Goal: Task Accomplishment & Management: Manage account settings

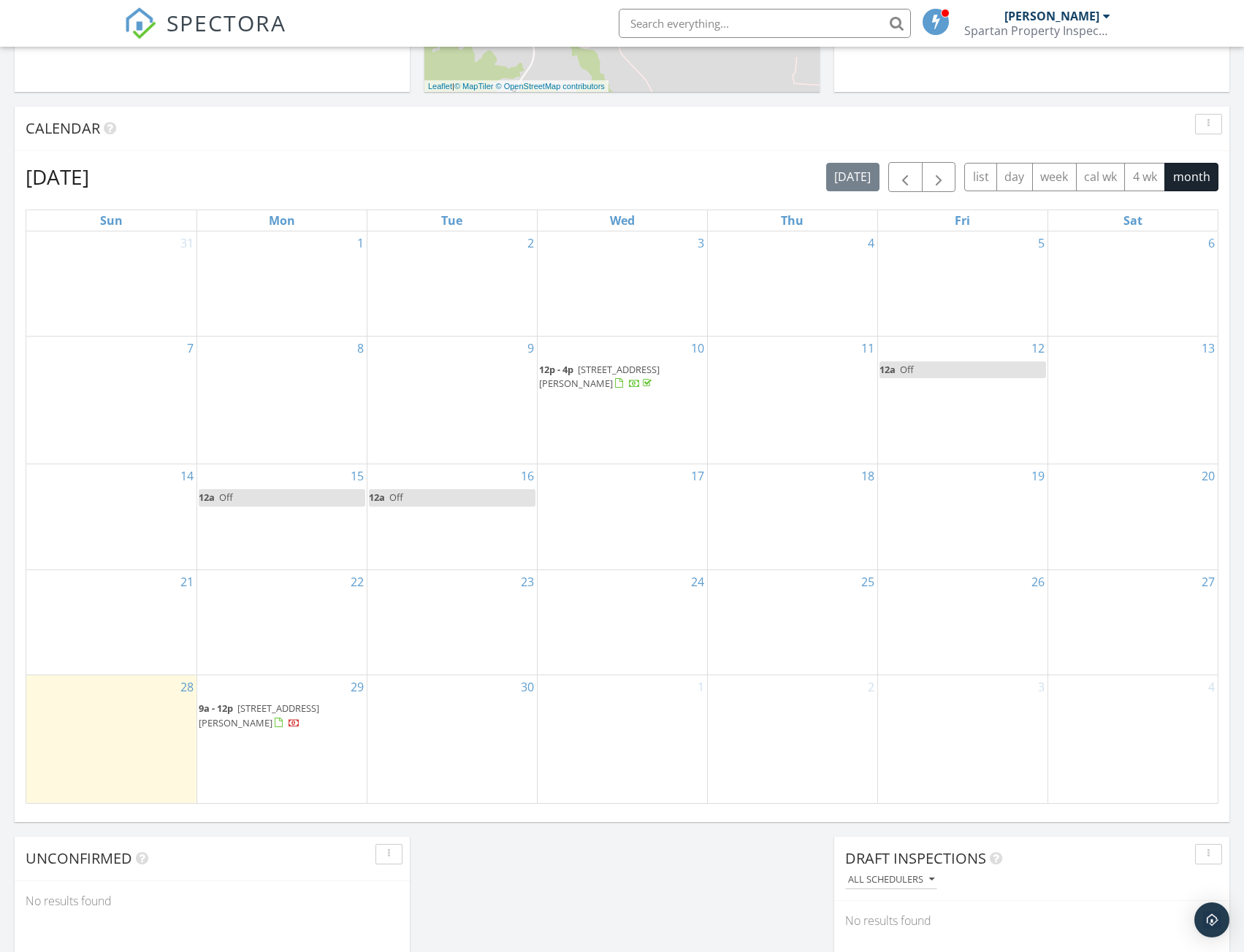
scroll to position [730, 0]
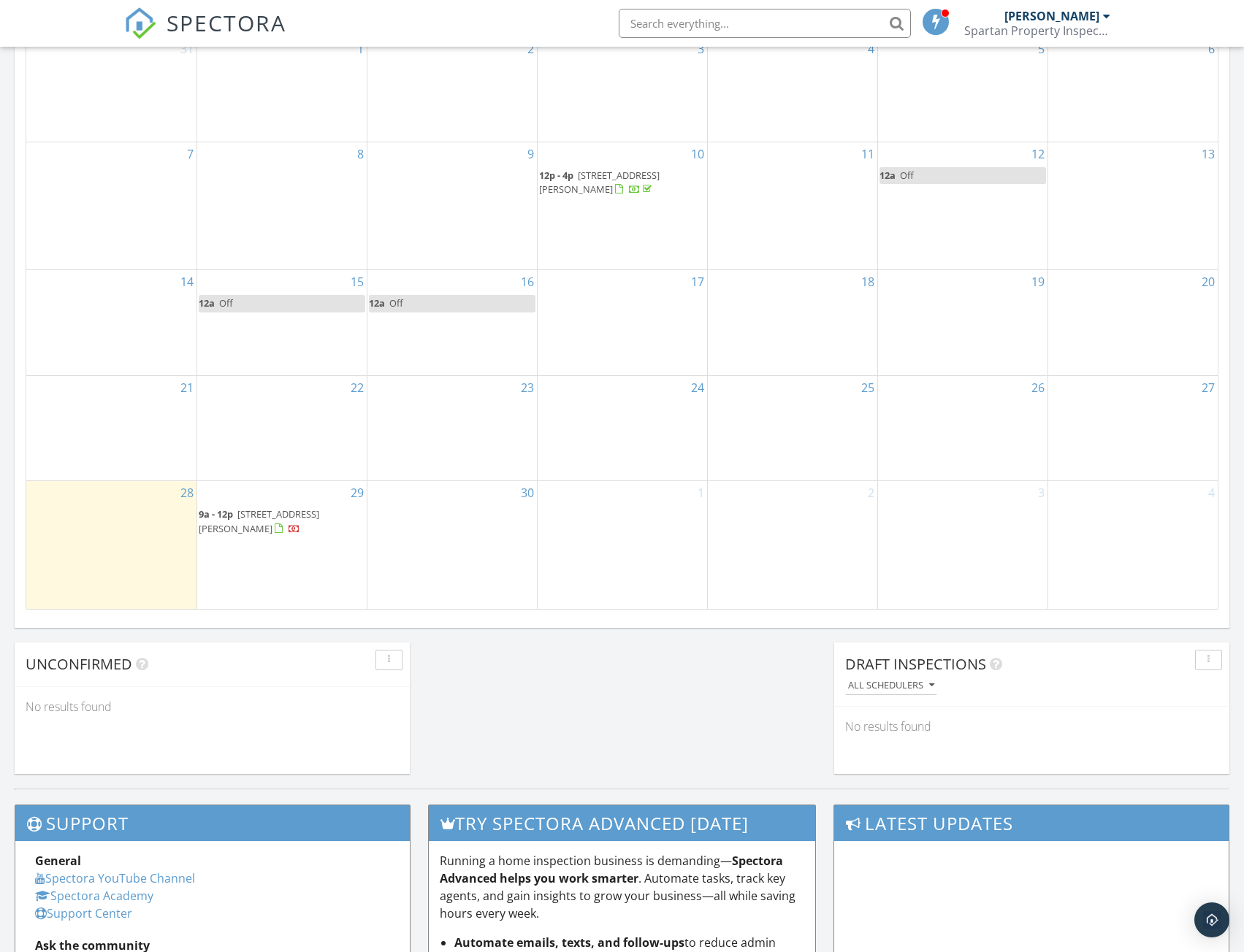
click at [305, 518] on span "110 Melody Ln, McMinnville 37110" at bounding box center [259, 520] width 121 height 27
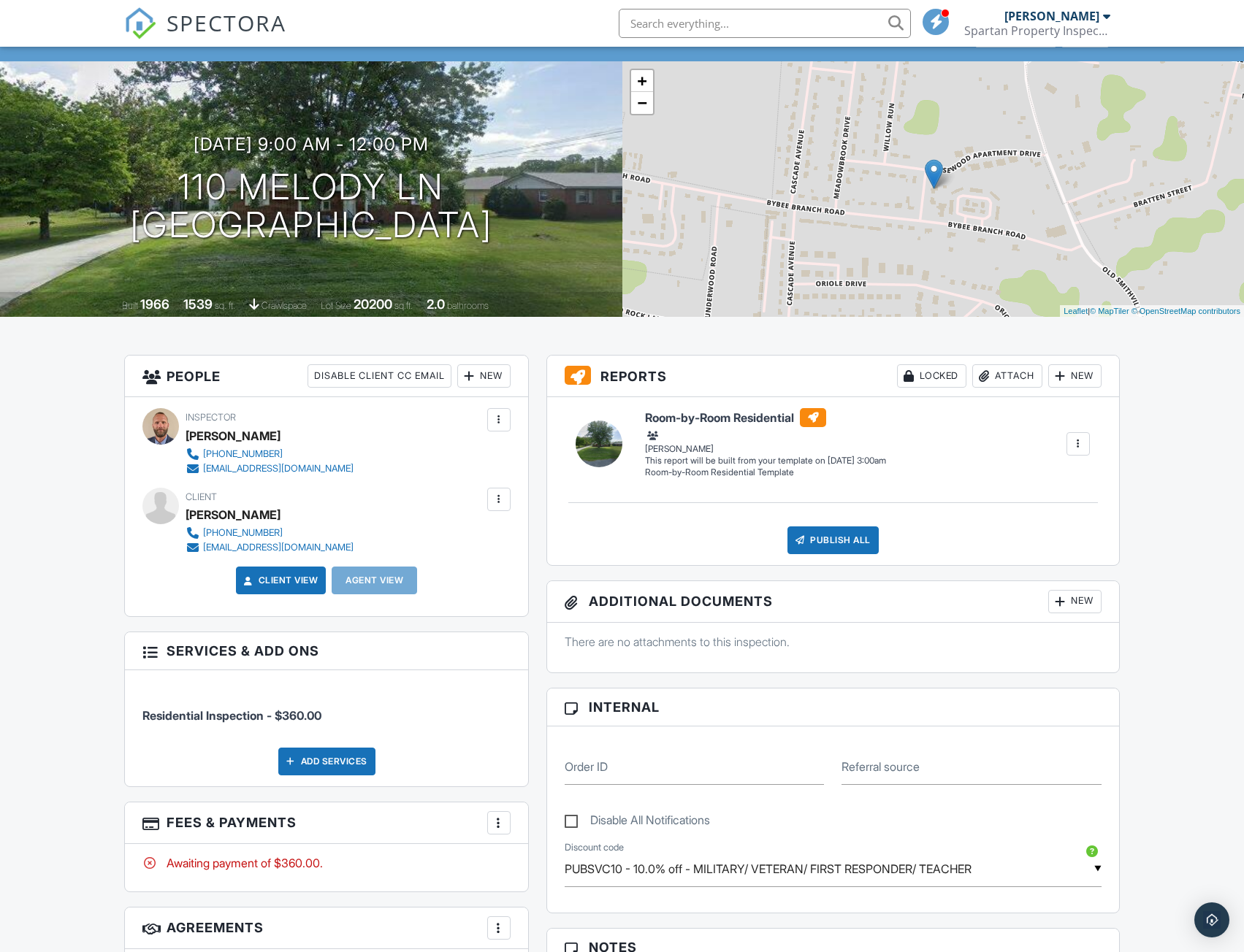
click at [477, 374] on div "New" at bounding box center [484, 376] width 53 height 23
click at [495, 413] on li "Client" at bounding box center [536, 420] width 144 height 36
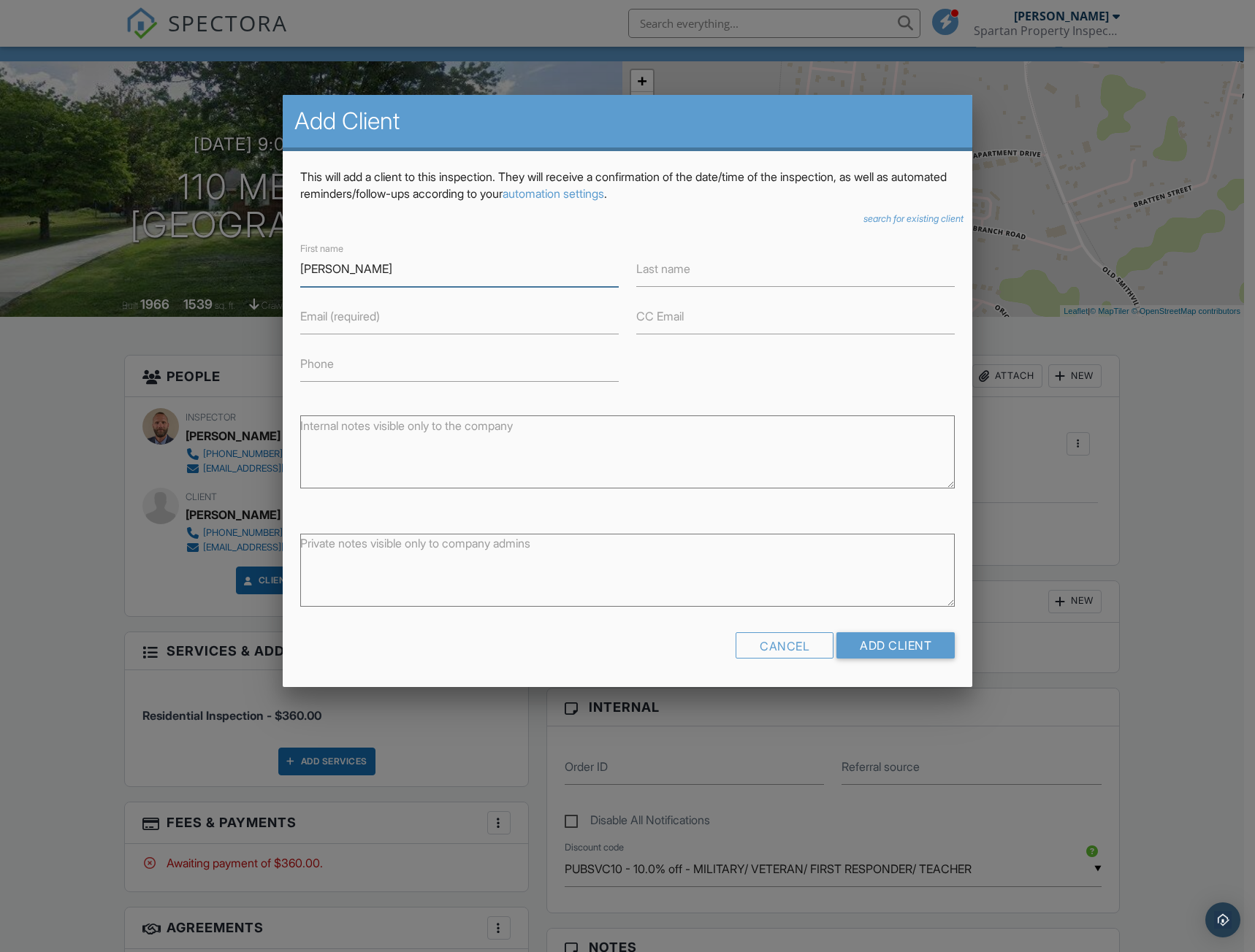
type input "Dalton"
type input "Potter"
click at [460, 321] on input "Email (required)" at bounding box center [460, 316] width 319 height 36
type input "[EMAIL_ADDRESS][DOMAIN_NAME]"
click at [445, 370] on input "Phone" at bounding box center [460, 364] width 319 height 36
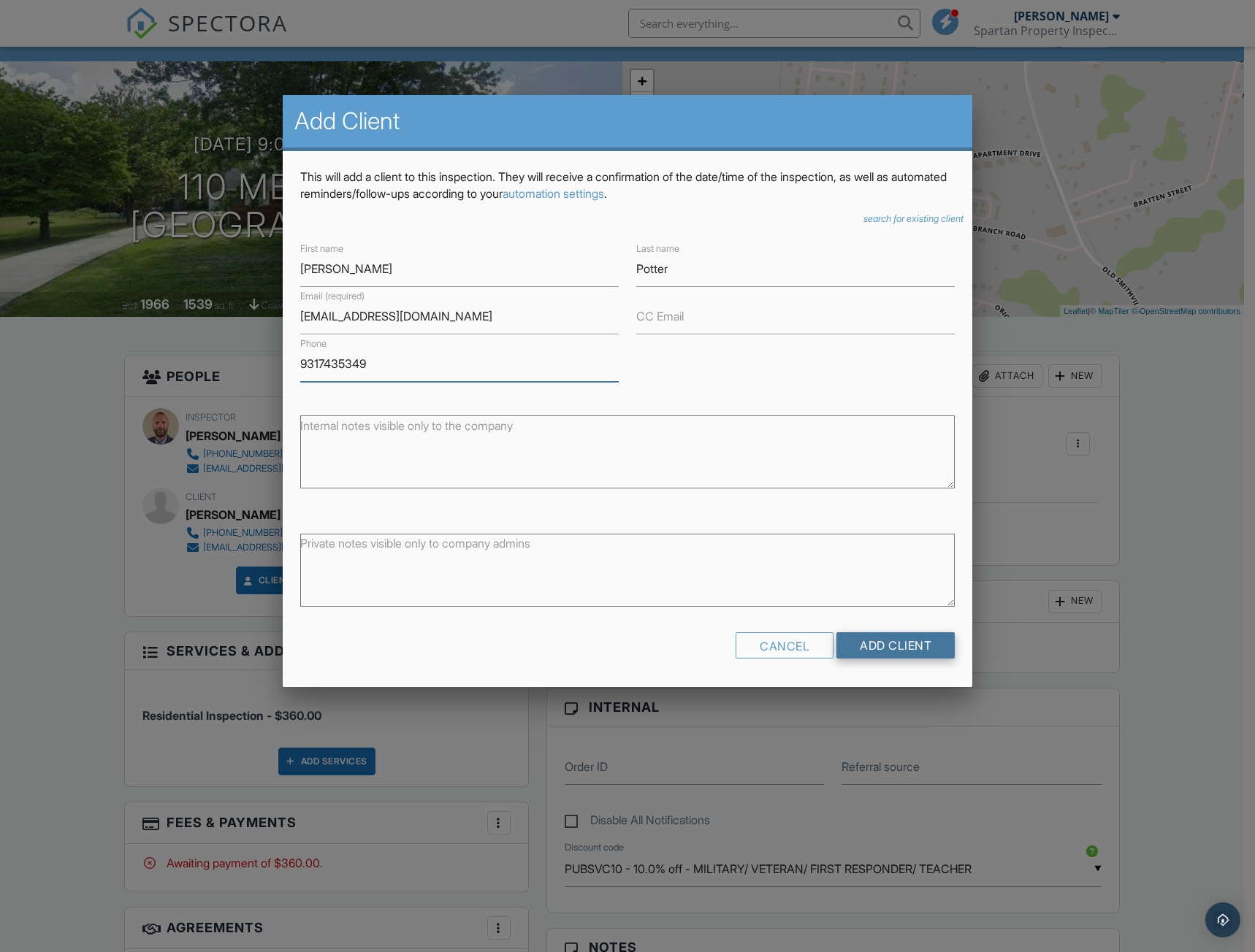
type input "9317435349"
click at [908, 650] on input "Add Client" at bounding box center [896, 645] width 118 height 27
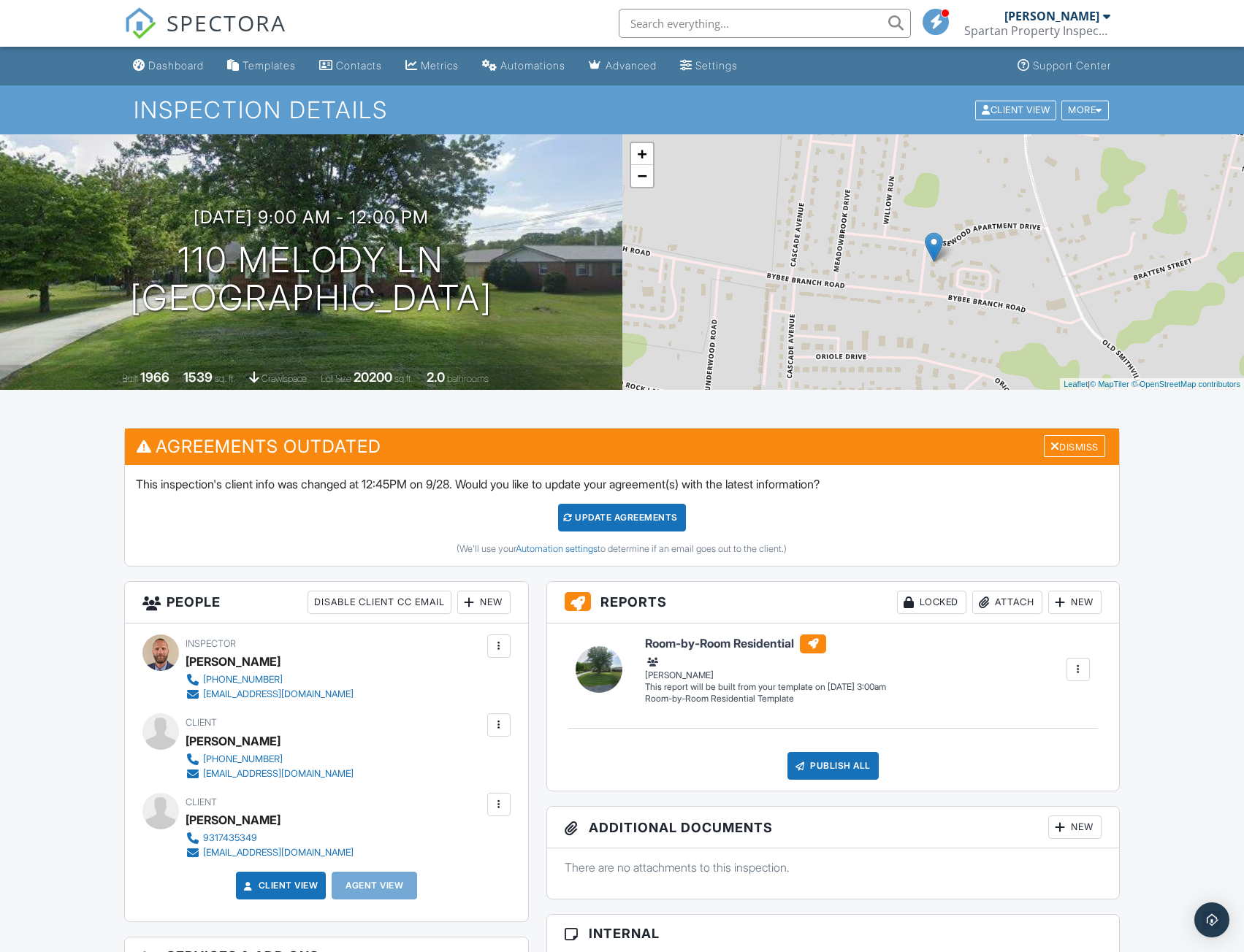
click at [632, 517] on div "Update Agreements" at bounding box center [622, 518] width 128 height 28
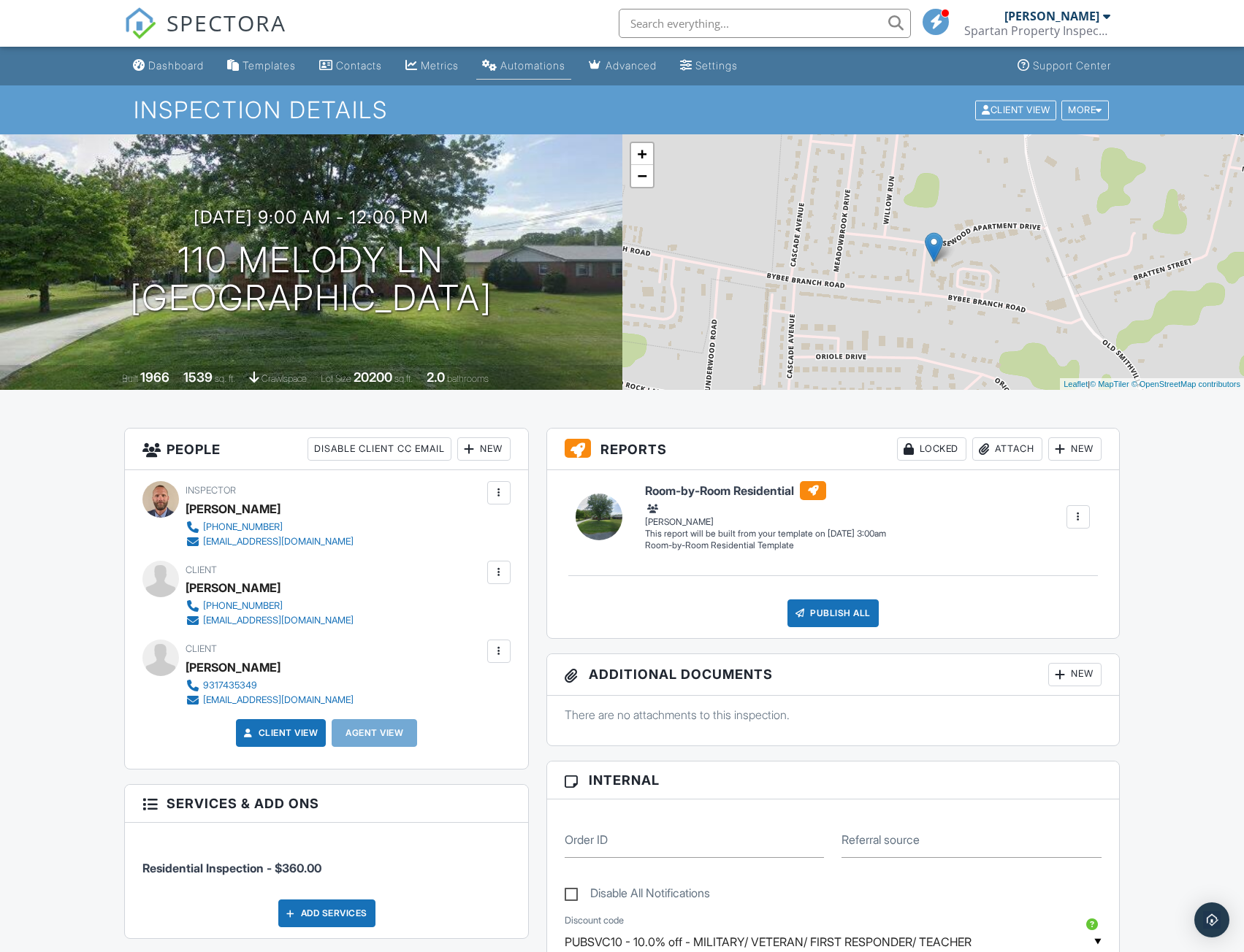
click at [544, 61] on div "Automations" at bounding box center [532, 65] width 65 height 12
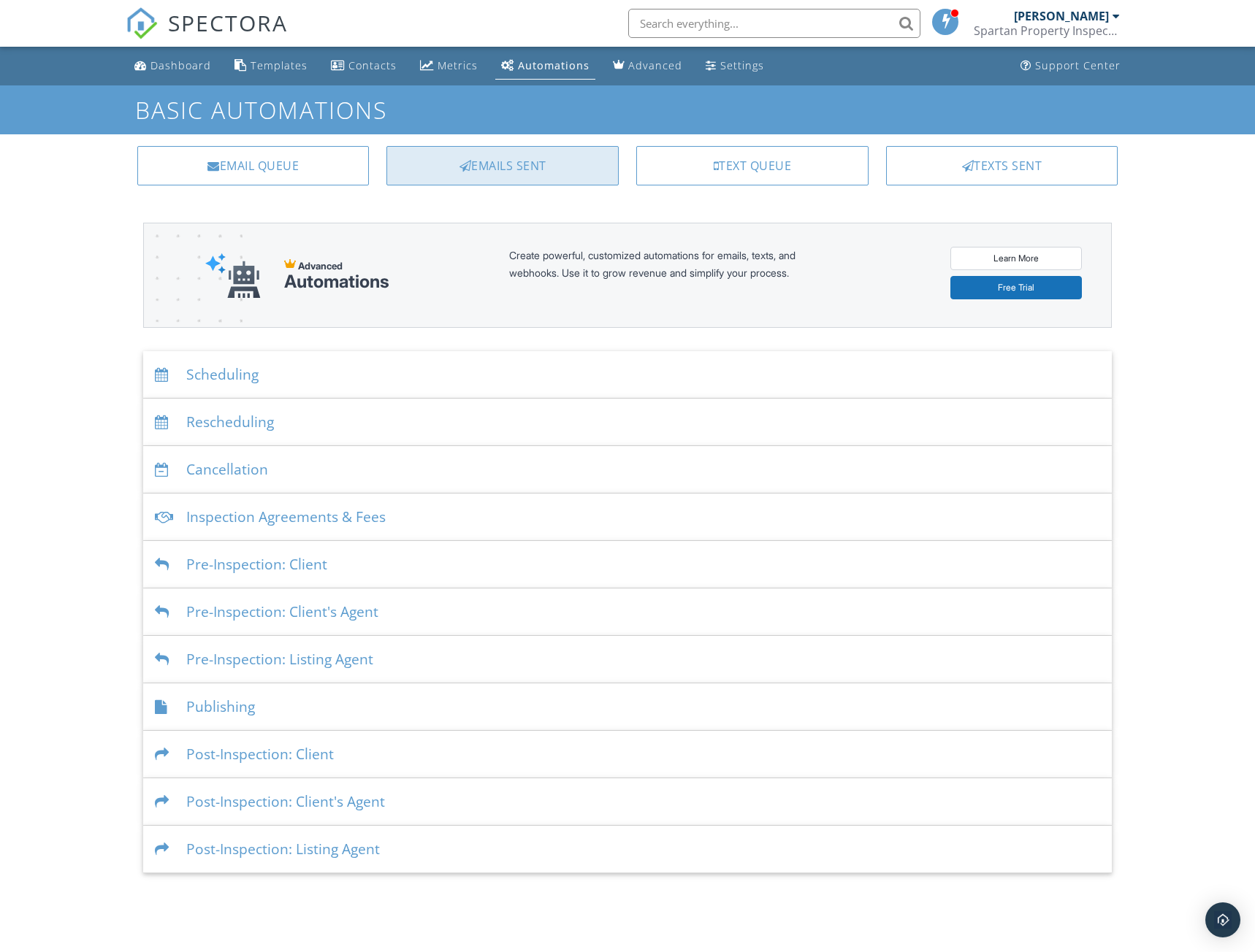
click at [480, 164] on div "Emails Sent" at bounding box center [502, 166] width 232 height 40
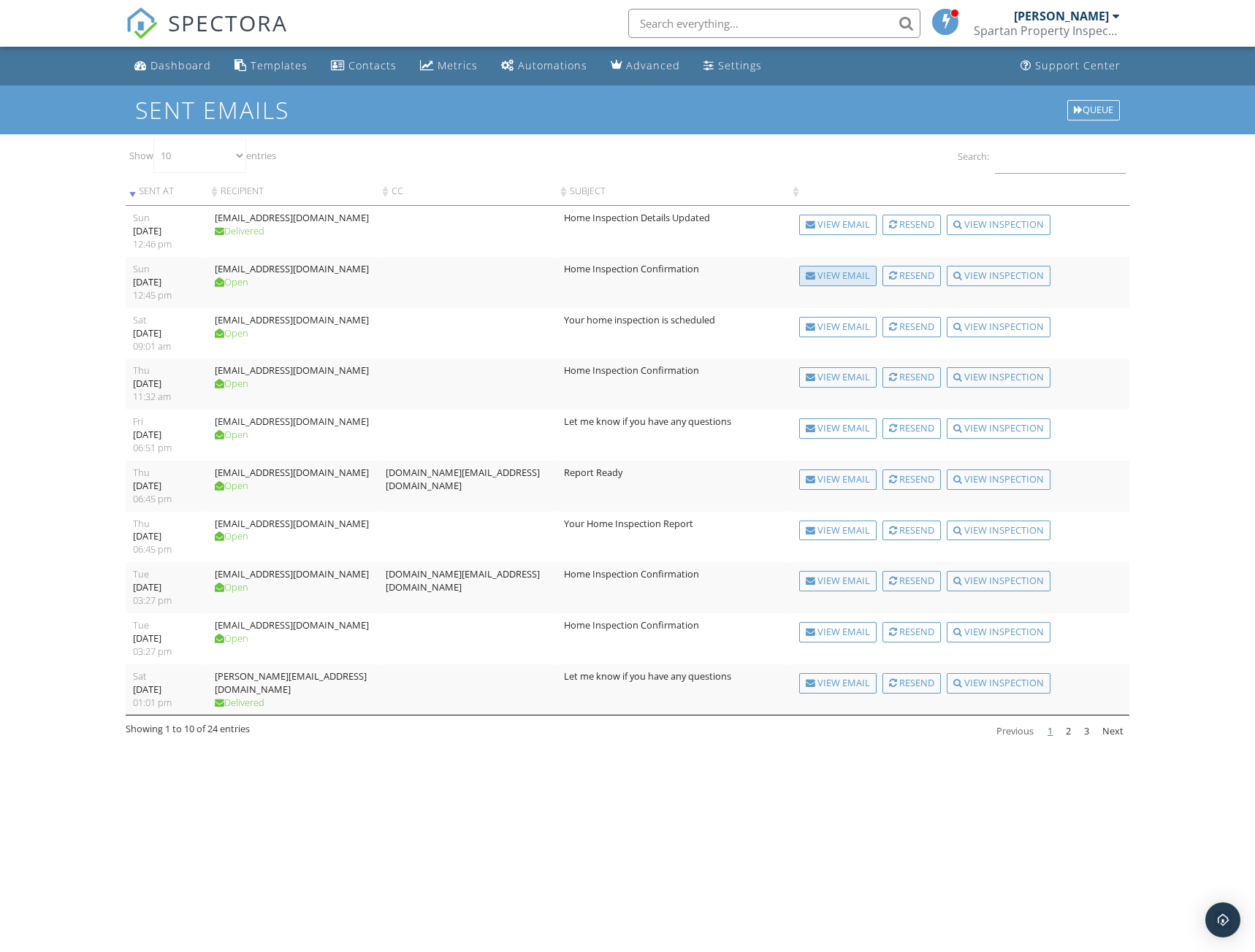
click at [823, 277] on div "View Email" at bounding box center [838, 276] width 78 height 20
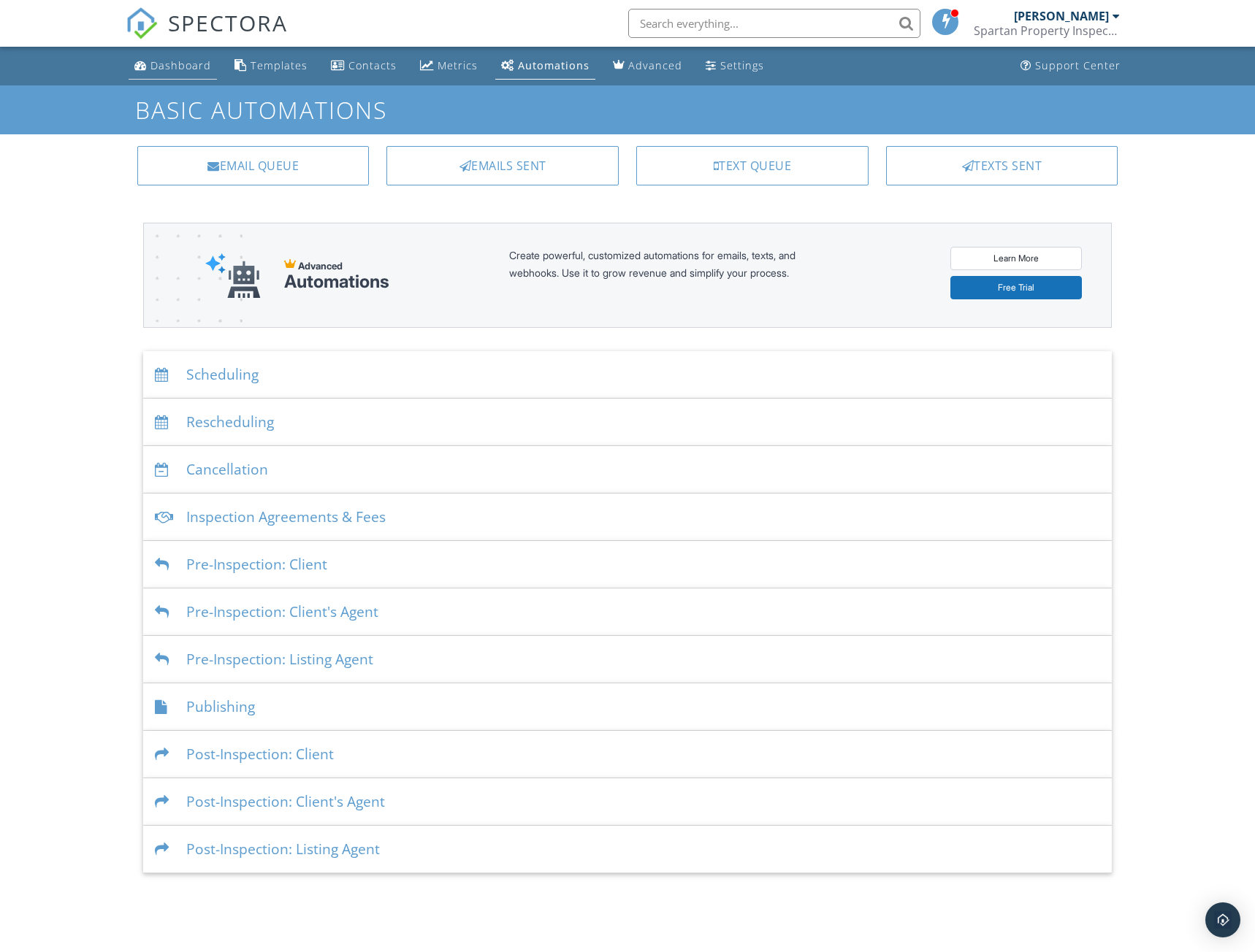
click at [154, 60] on div "Dashboard" at bounding box center [180, 65] width 61 height 14
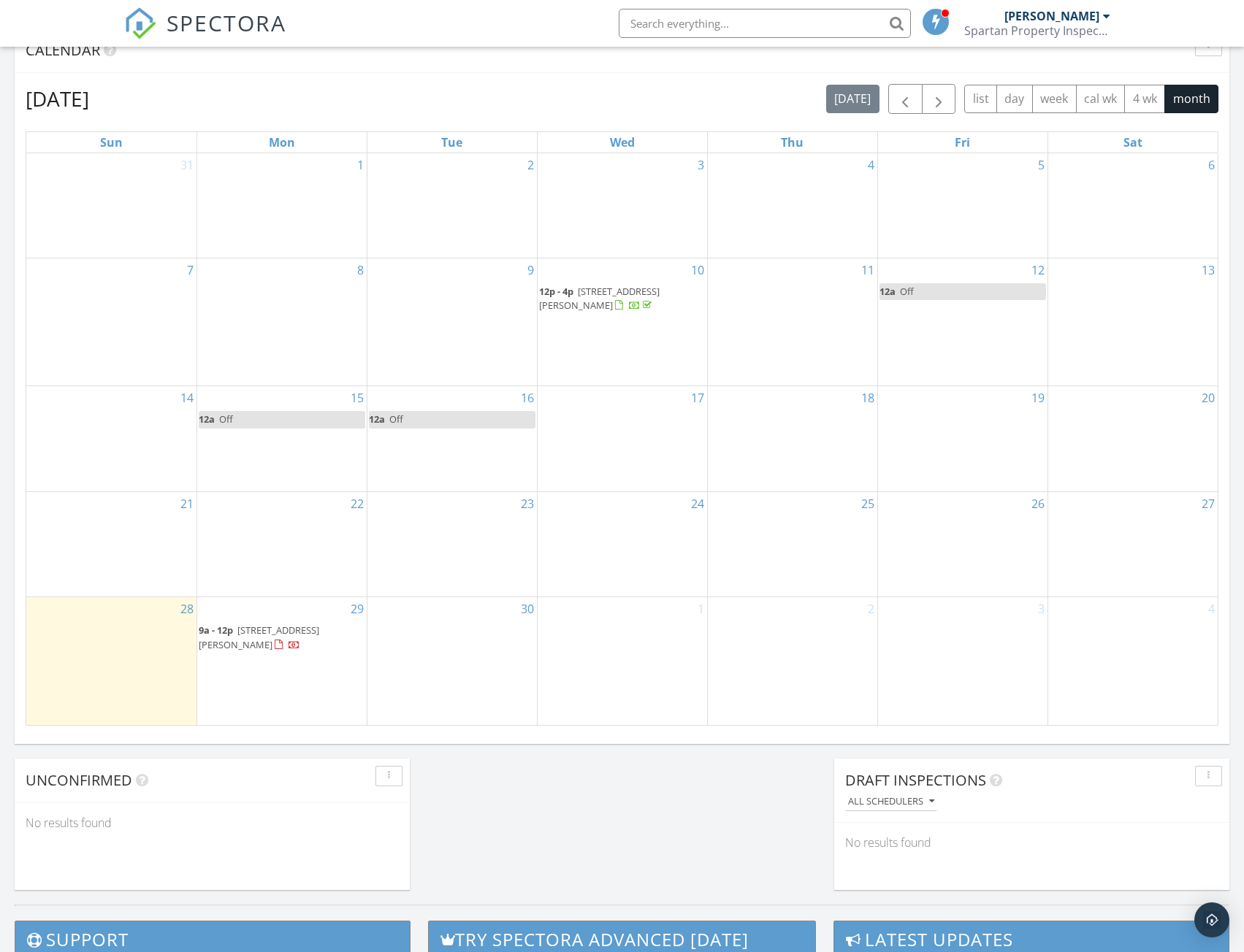
scroll to position [658, 0]
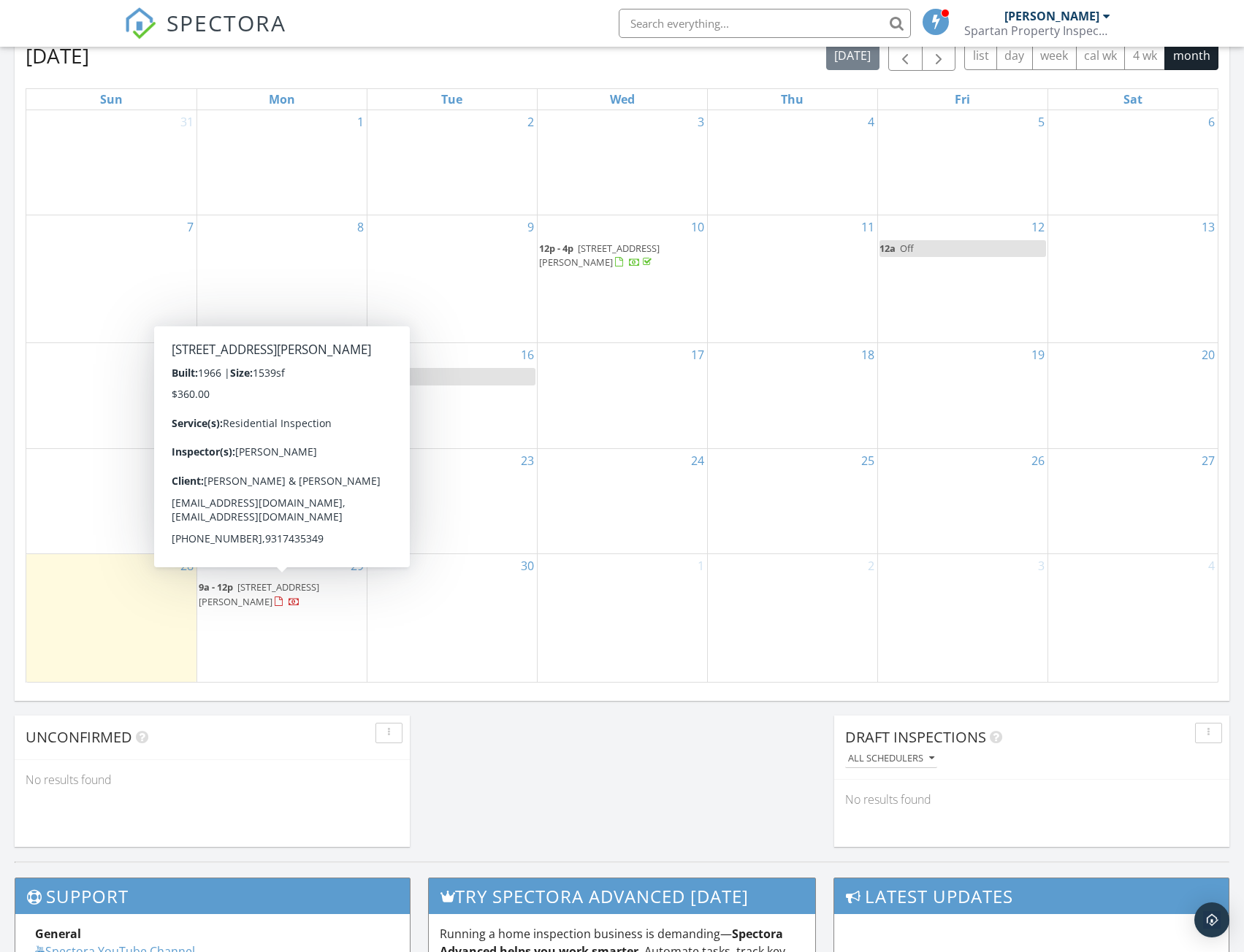
click at [277, 590] on span "[STREET_ADDRESS][PERSON_NAME]" at bounding box center [259, 594] width 121 height 27
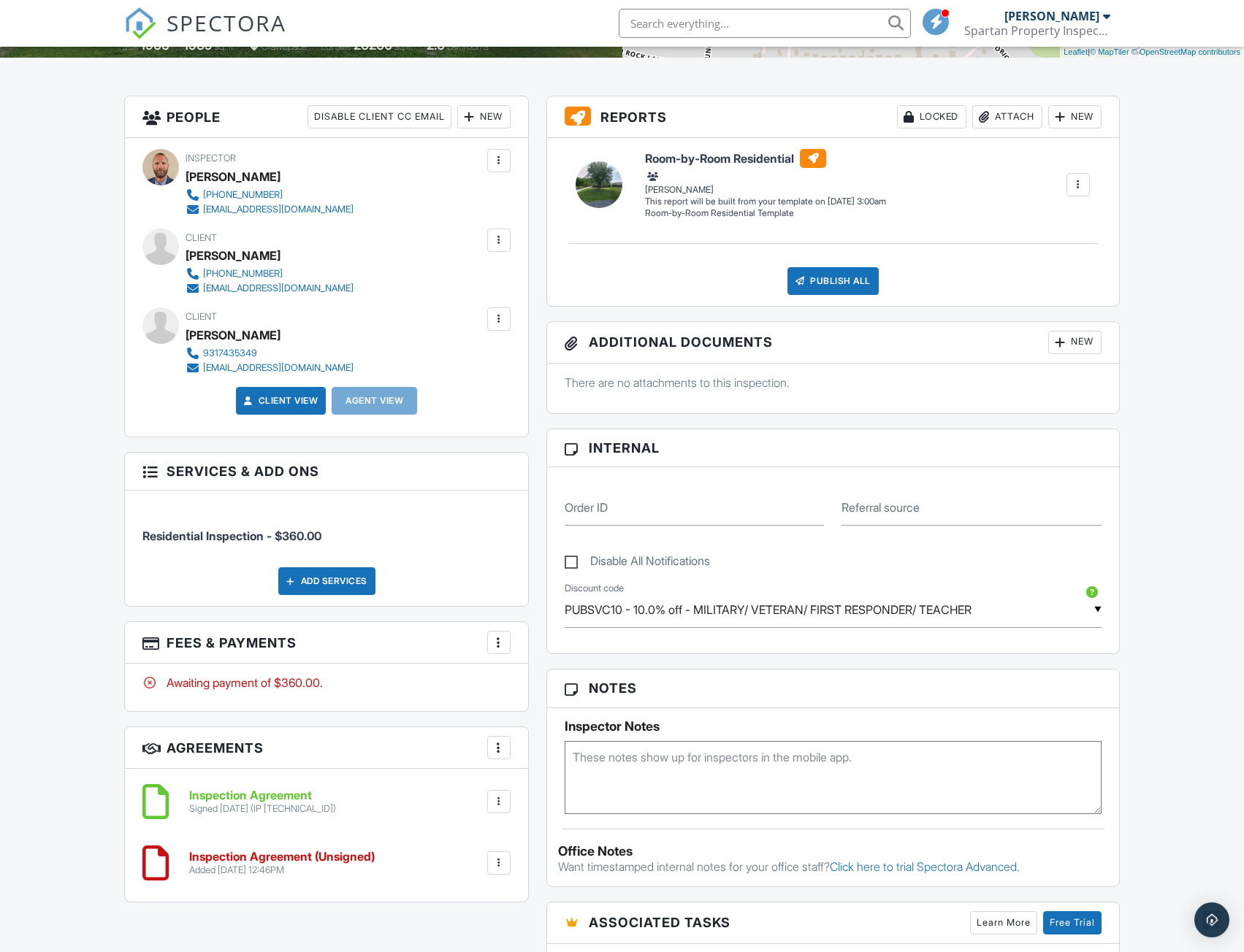
scroll to position [365, 0]
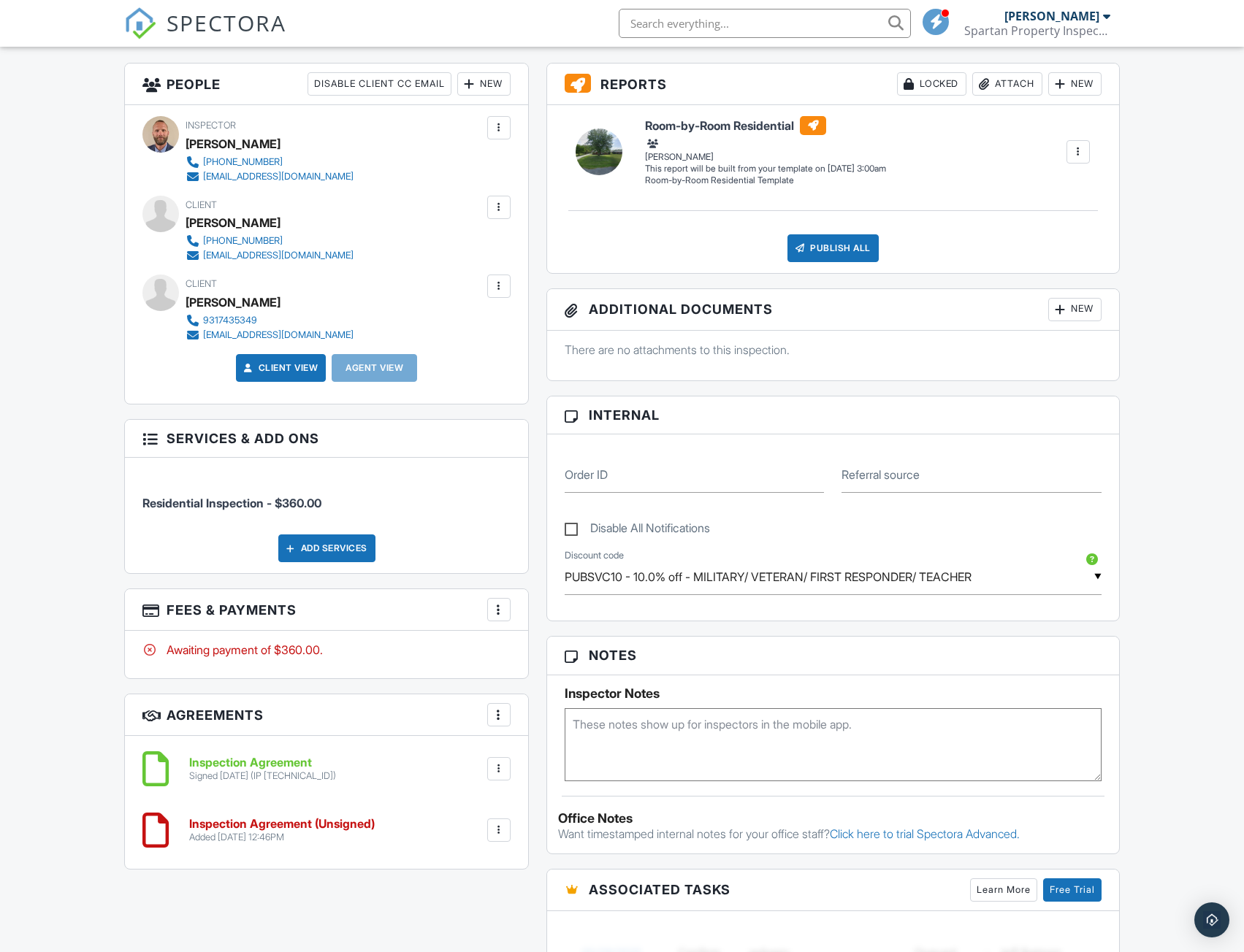
click at [253, 826] on h6 "Inspection Agreement (Unsigned)" at bounding box center [281, 824] width 185 height 13
click at [495, 202] on div at bounding box center [499, 207] width 15 height 15
click at [407, 252] on li "Edit" at bounding box center [420, 252] width 163 height 36
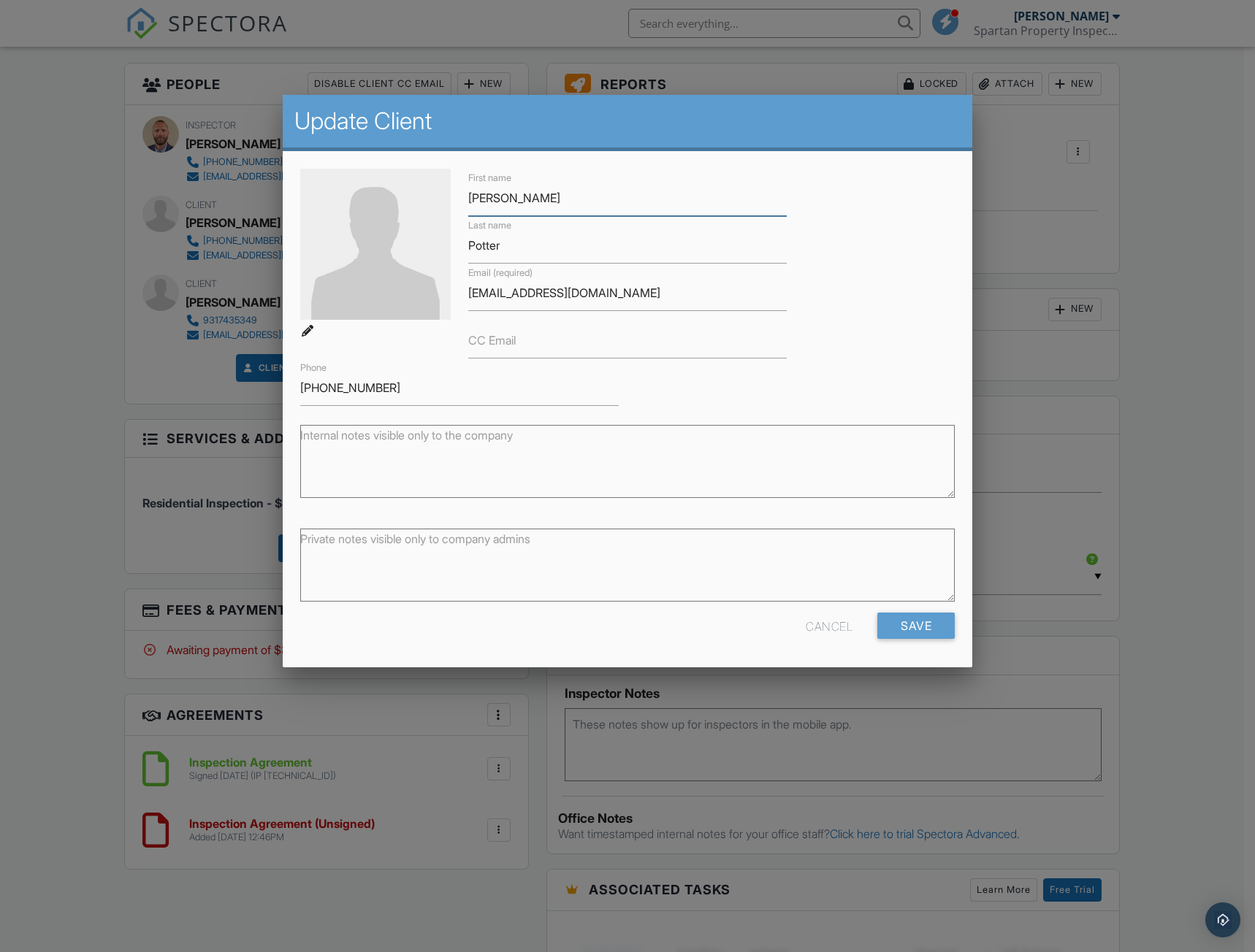
type input "[PERSON_NAME]"
drag, startPoint x: 528, startPoint y: 244, endPoint x: 447, endPoint y: 244, distance: 81.0
click at [448, 244] on div "First name Reenie Last name Potter Email (required) rennietopper@yahoo.com CC E…" at bounding box center [628, 287] width 673 height 237
click at [821, 623] on div "Cancel" at bounding box center [829, 625] width 47 height 27
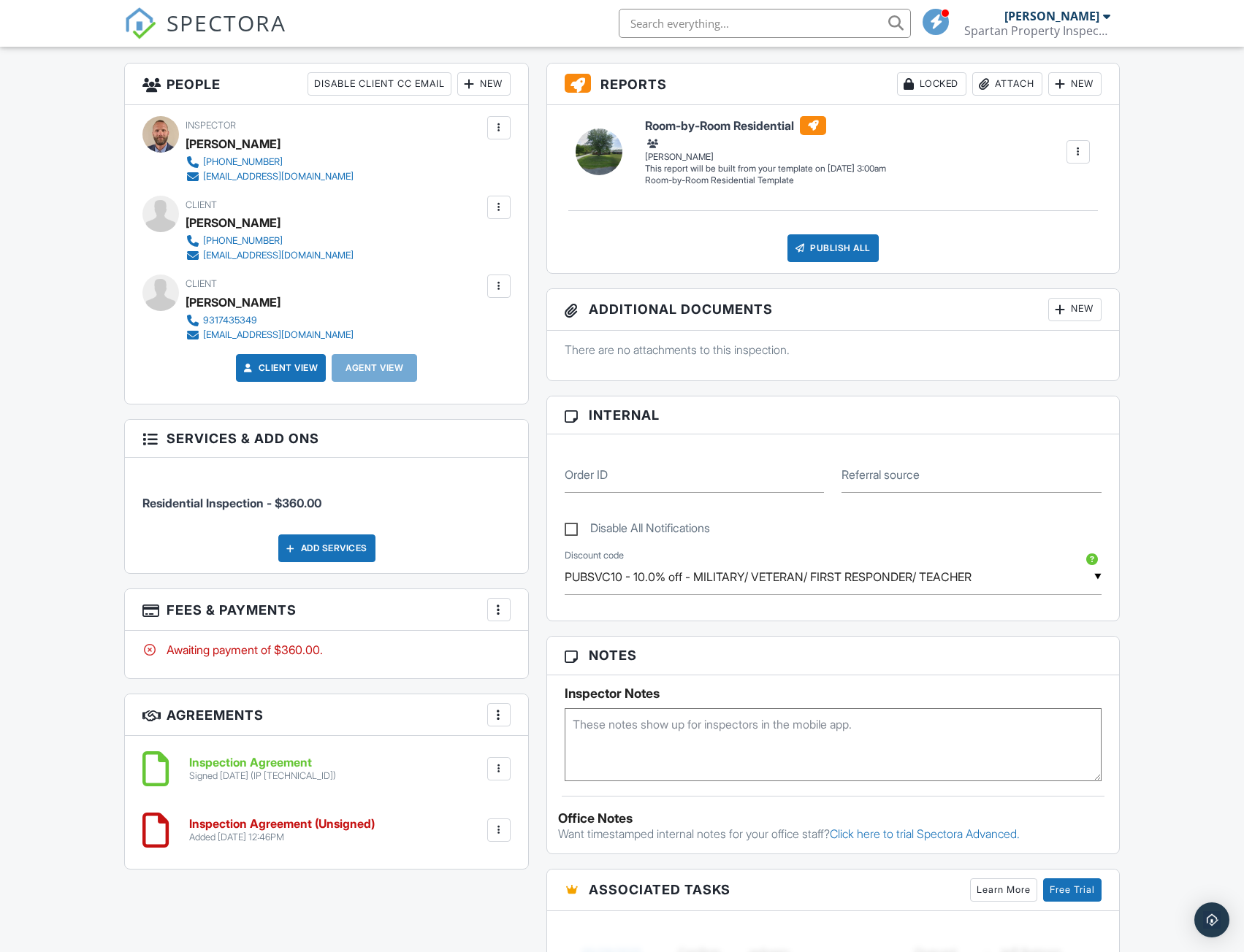
click at [286, 764] on h6 "Inspection Agreement" at bounding box center [262, 763] width 146 height 13
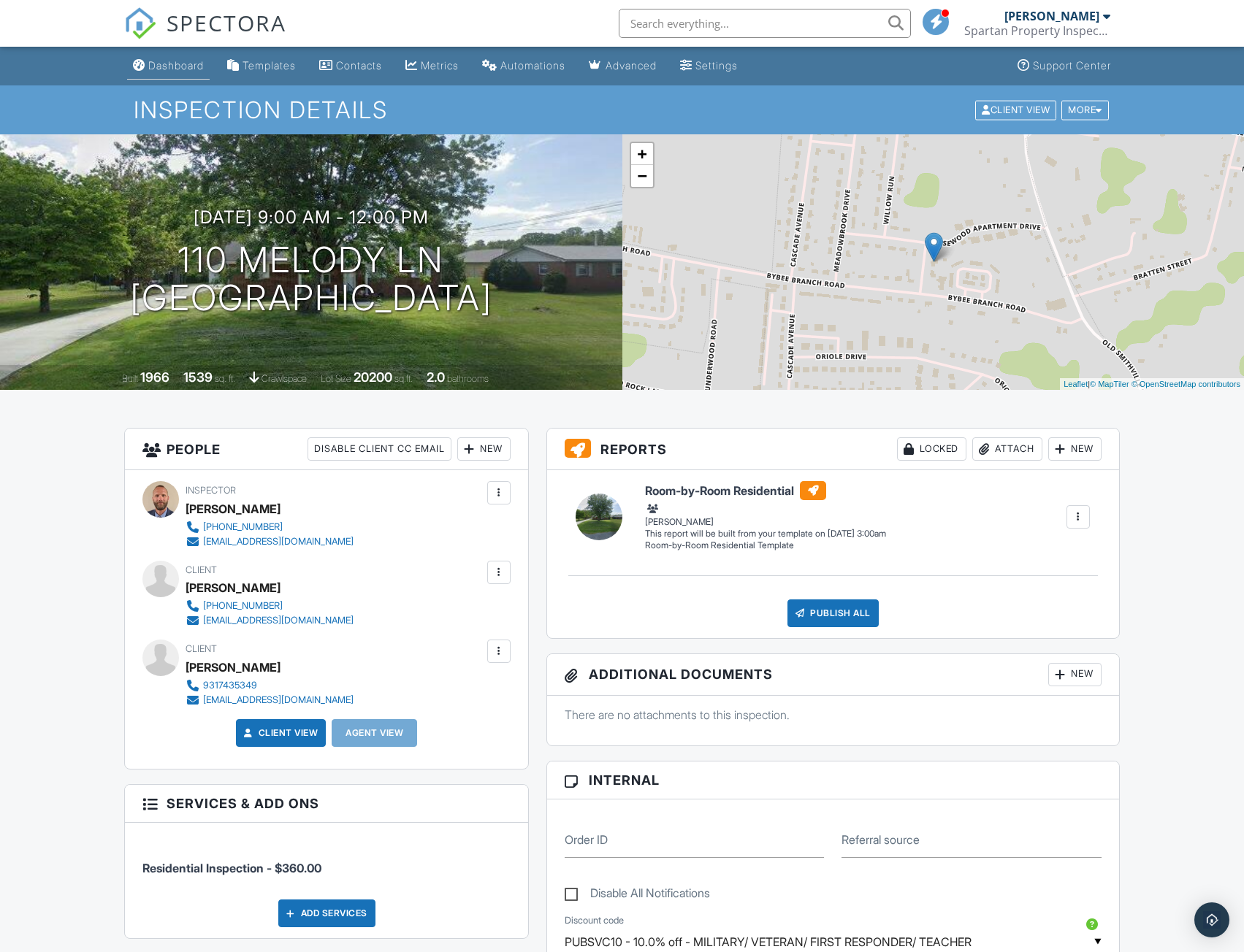
click at [180, 63] on div "Dashboard" at bounding box center [176, 65] width 56 height 12
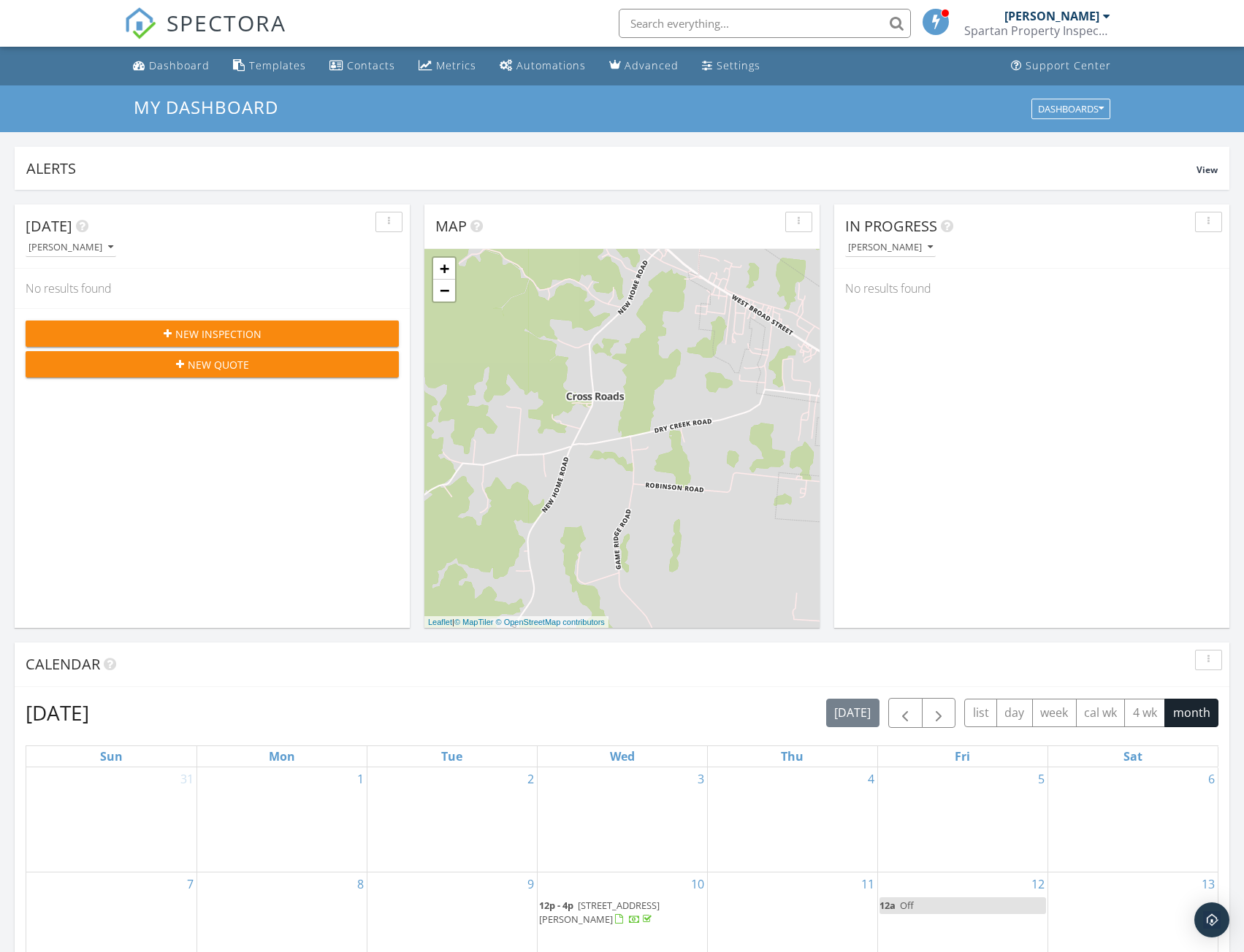
click at [1055, 31] on div "Spartan Property Inspections, LLC" at bounding box center [1037, 31] width 146 height 15
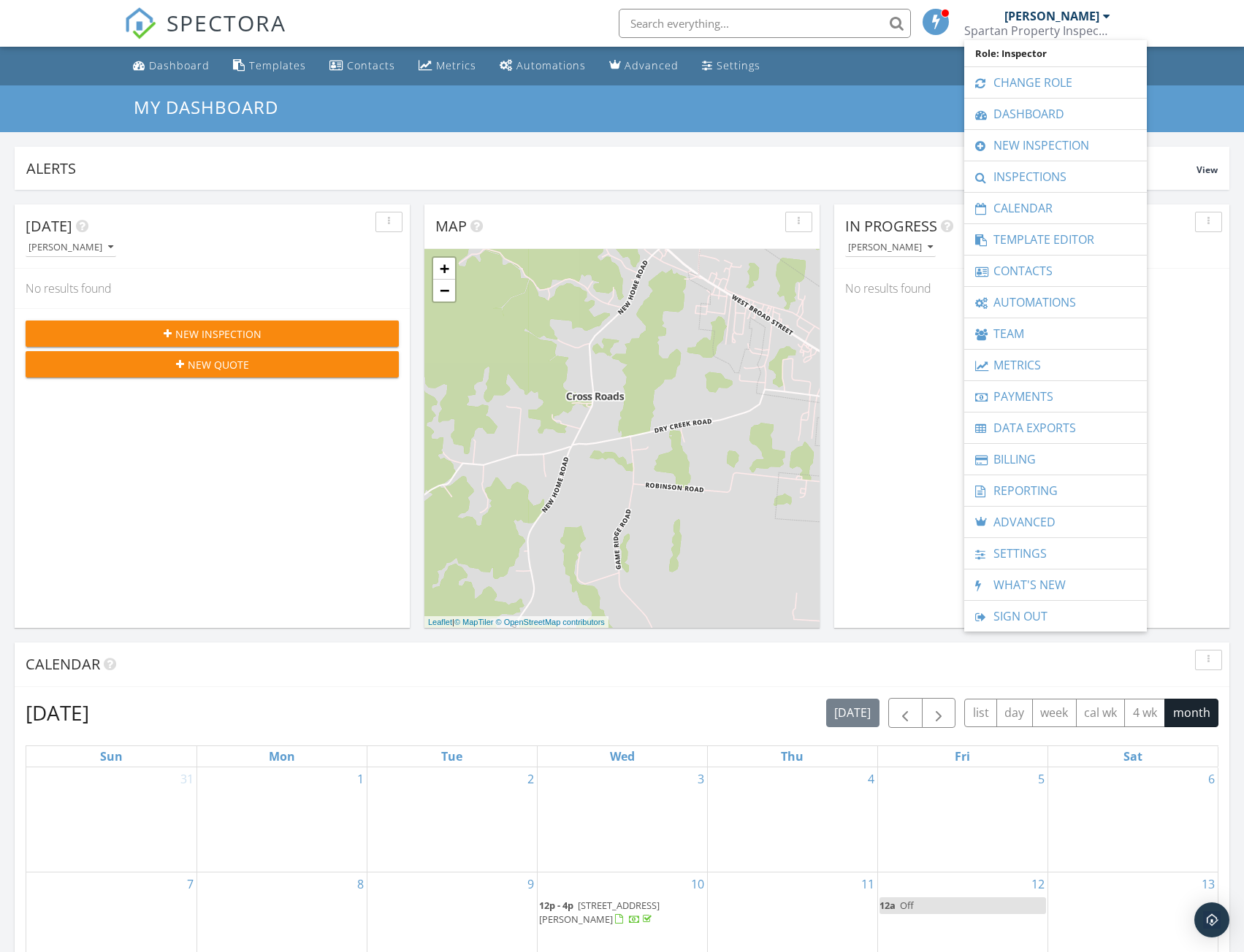
click at [1055, 31] on div "Spartan Property Inspections, LLC" at bounding box center [1037, 31] width 146 height 15
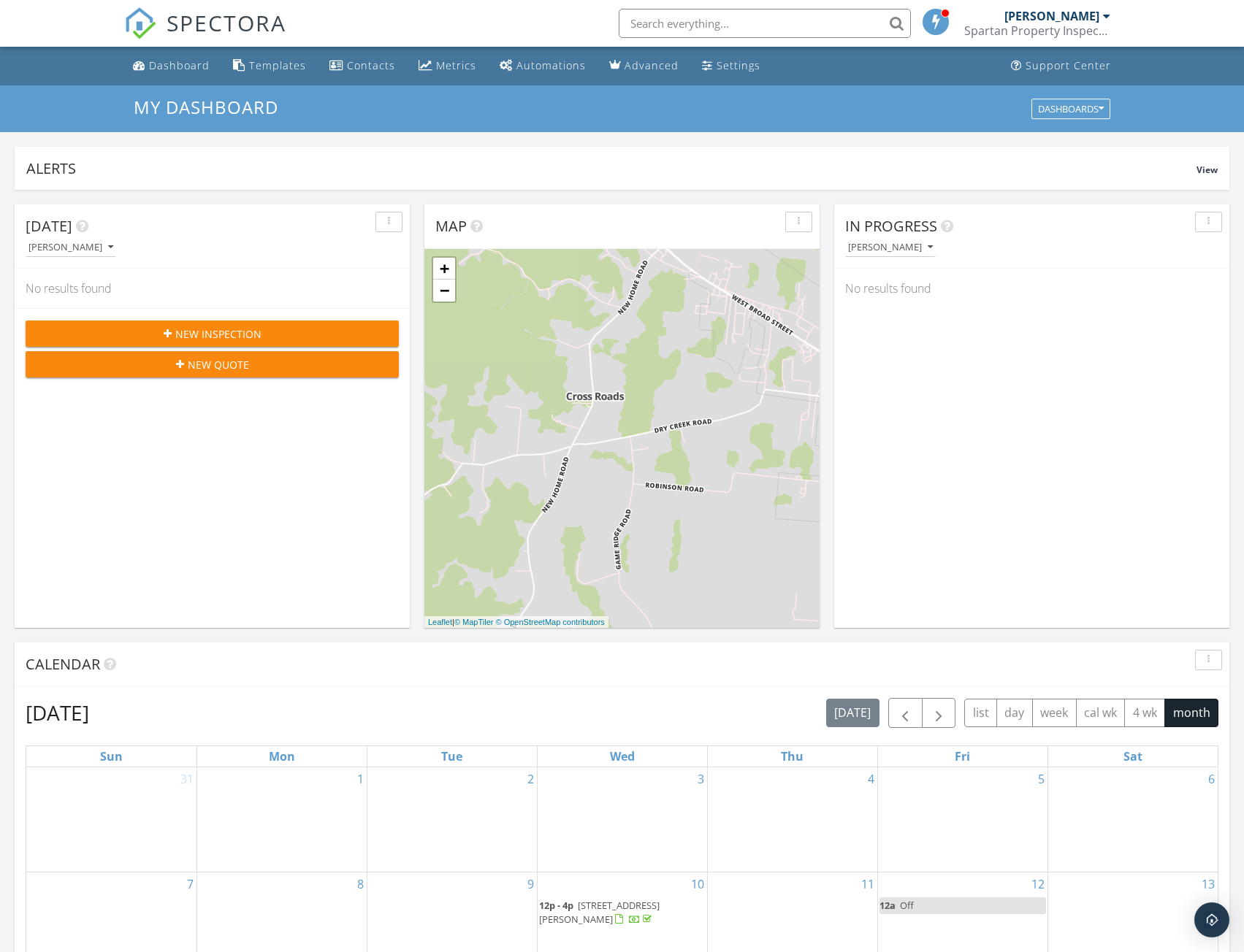
click at [1055, 31] on div "Spartan Property Inspections, LLC" at bounding box center [1037, 31] width 146 height 15
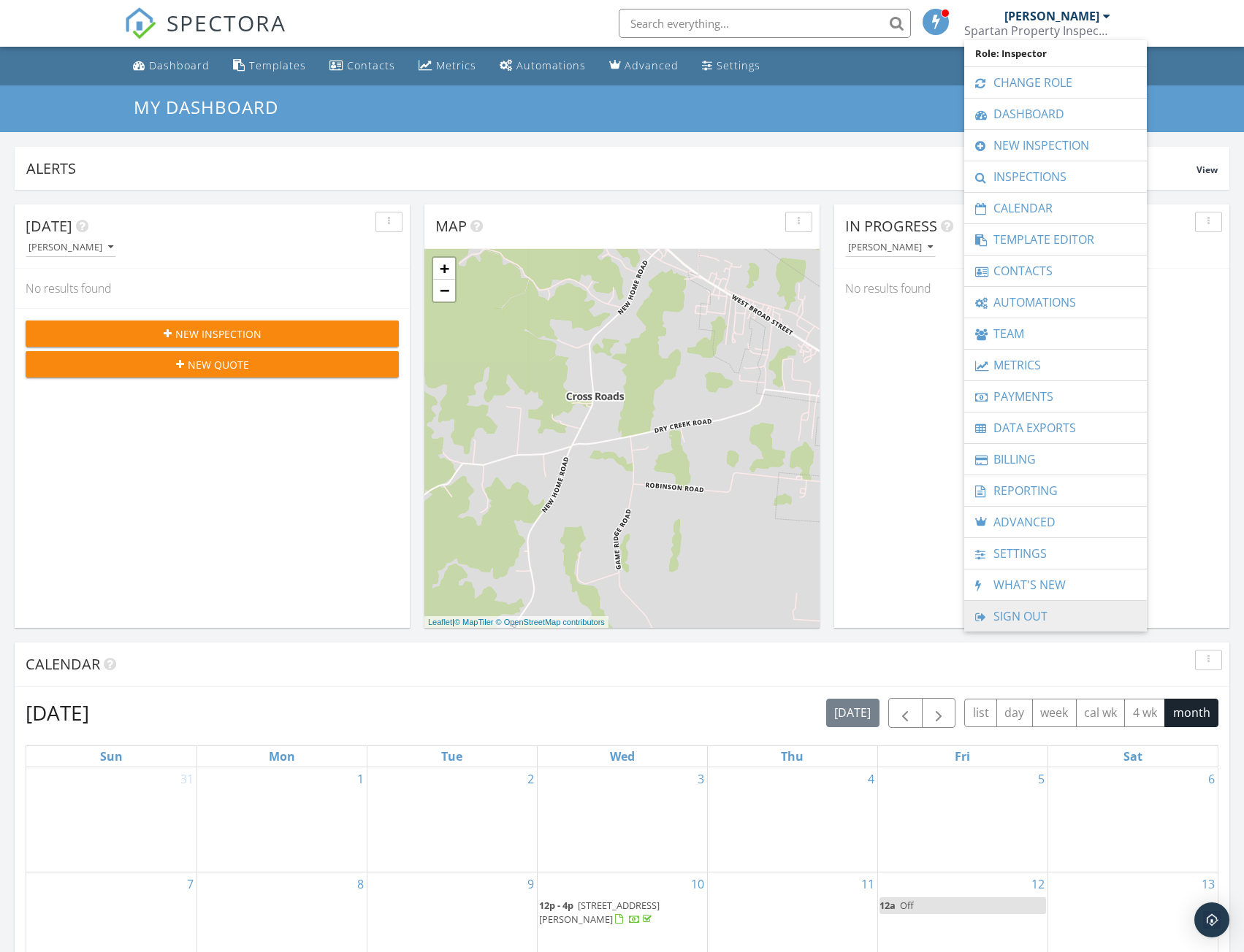
click at [1018, 612] on link "Sign Out" at bounding box center [1056, 616] width 168 height 31
